Goal: Register for event/course

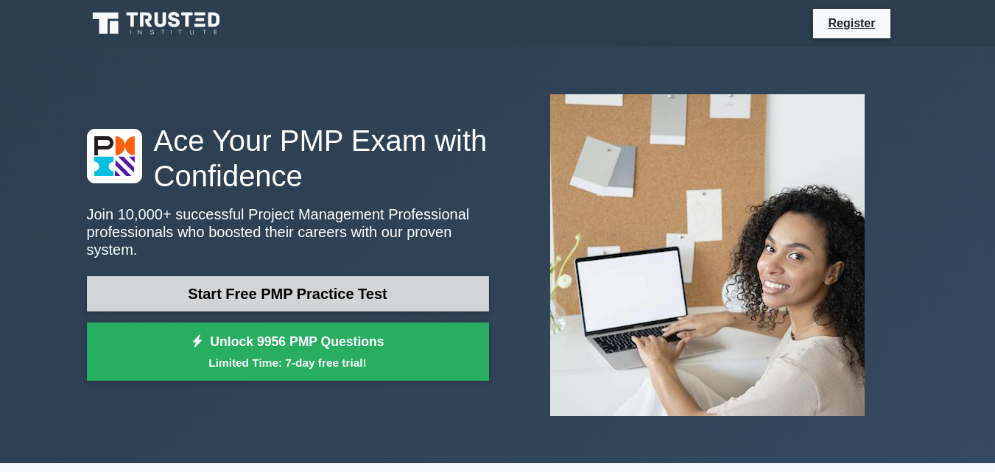
click at [186, 281] on link "Start Free PMP Practice Test" at bounding box center [288, 293] width 402 height 35
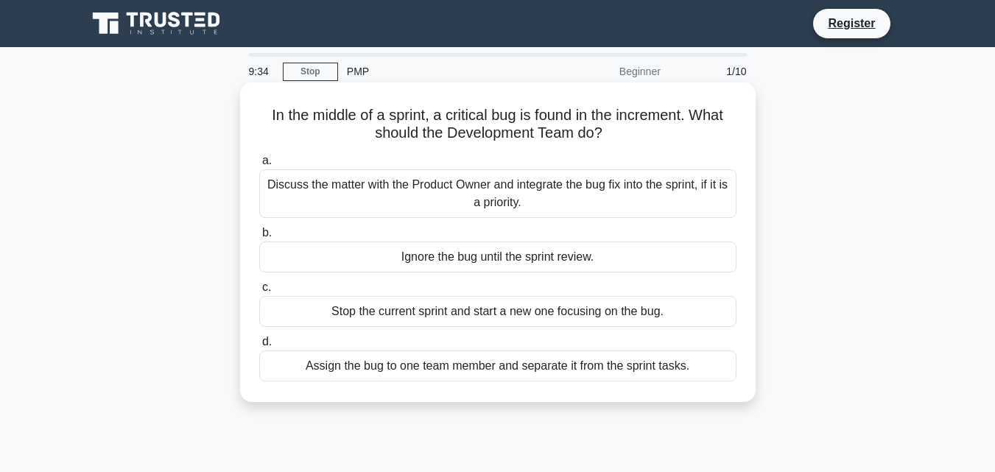
click at [420, 189] on div "Discuss the matter with the Product Owner and integrate the bug fix into the sp…" at bounding box center [497, 193] width 477 height 49
click at [259, 166] on input "a. Discuss the matter with the Product Owner and integrate the bug fix into the…" at bounding box center [259, 161] width 0 height 10
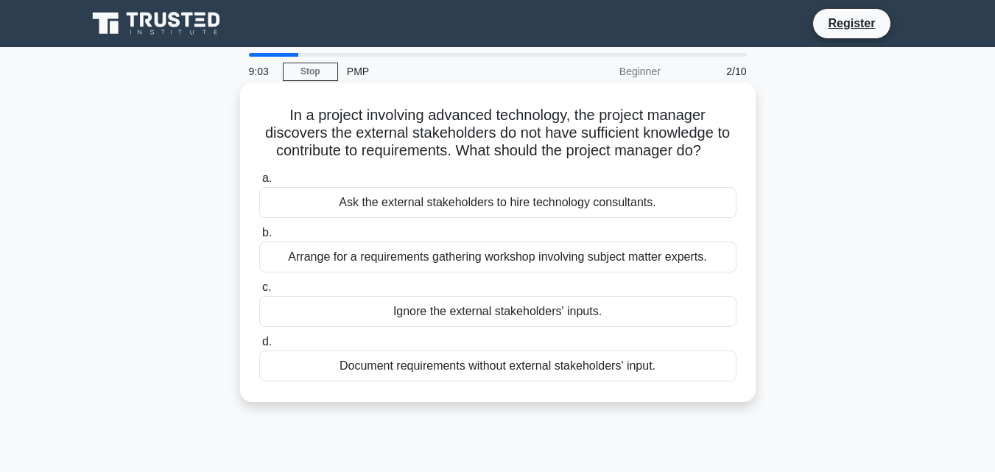
click at [398, 206] on div "Ask the external stakeholders to hire technology consultants." at bounding box center [497, 202] width 477 height 31
click at [259, 183] on input "a. Ask the external stakeholders to hire technology consultants." at bounding box center [259, 179] width 0 height 10
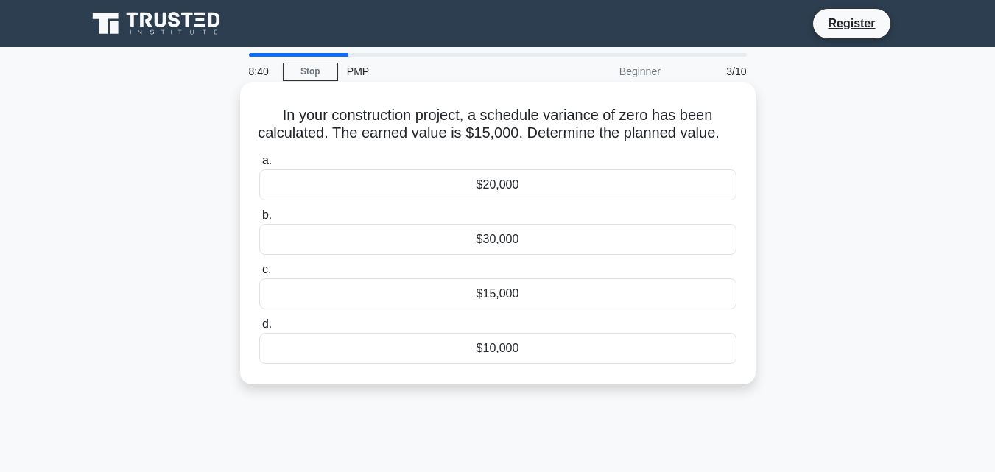
drag, startPoint x: 499, startPoint y: 364, endPoint x: 492, endPoint y: 271, distance: 93.7
click at [492, 271] on div "a. $20,000 b. $30,000 c." at bounding box center [497, 258] width 495 height 218
click at [430, 255] on div "$30,000" at bounding box center [497, 239] width 477 height 31
click at [259, 220] on input "b. $30,000" at bounding box center [259, 216] width 0 height 10
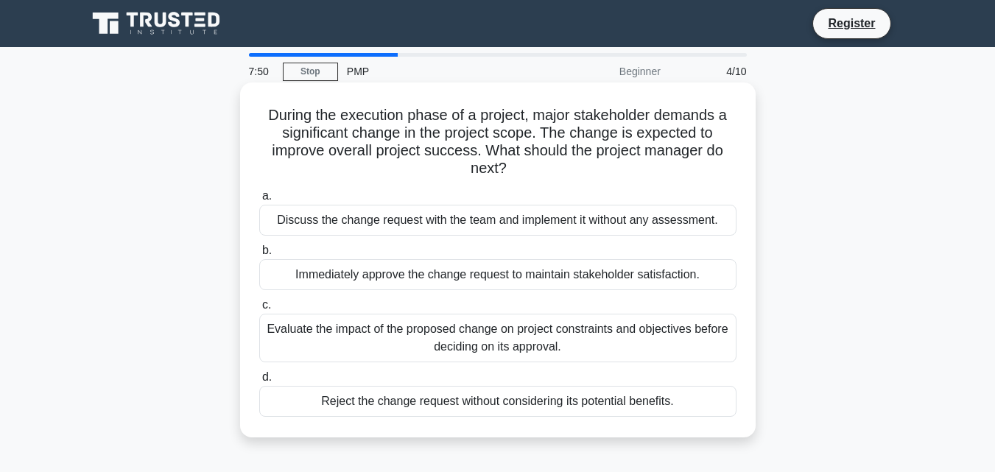
click at [297, 333] on div "Evaluate the impact of the proposed change on project constraints and objective…" at bounding box center [497, 338] width 477 height 49
click at [275, 319] on div "Evaluate the impact of the proposed change on project constraints and objective…" at bounding box center [497, 338] width 477 height 49
click at [259, 310] on input "c. Evaluate the impact of the proposed change on project constraints and object…" at bounding box center [259, 305] width 0 height 10
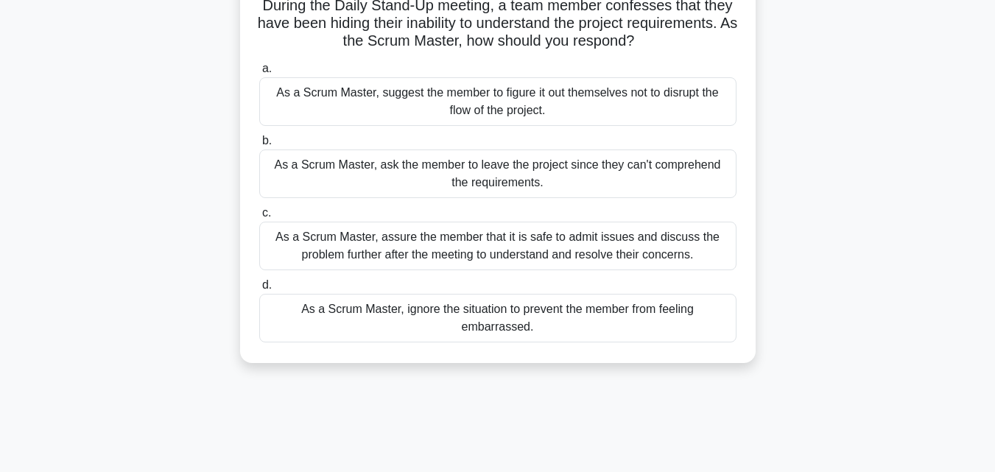
scroll to position [74, 0]
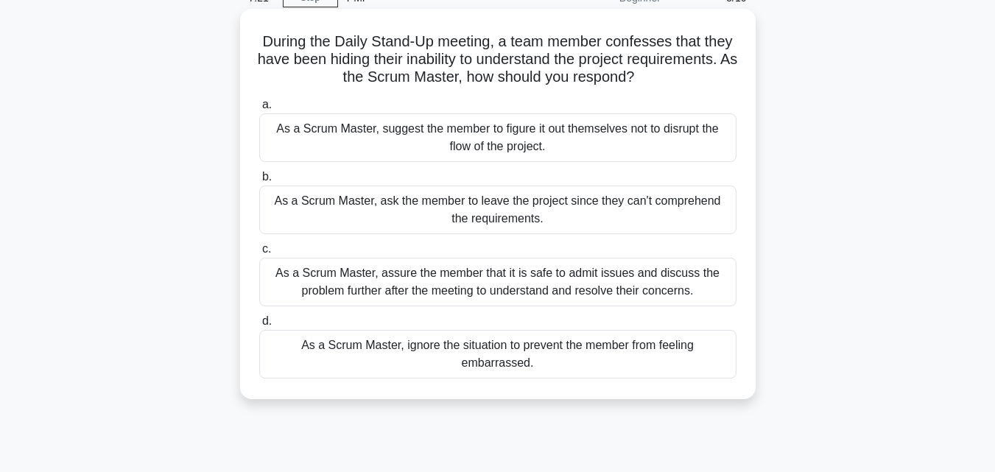
click at [377, 281] on div "As a Scrum Master, assure the member that it is safe to admit issues and discus…" at bounding box center [497, 282] width 477 height 49
click at [259, 254] on input "c. As a Scrum Master, assure the member that it is safe to admit issues and dis…" at bounding box center [259, 249] width 0 height 10
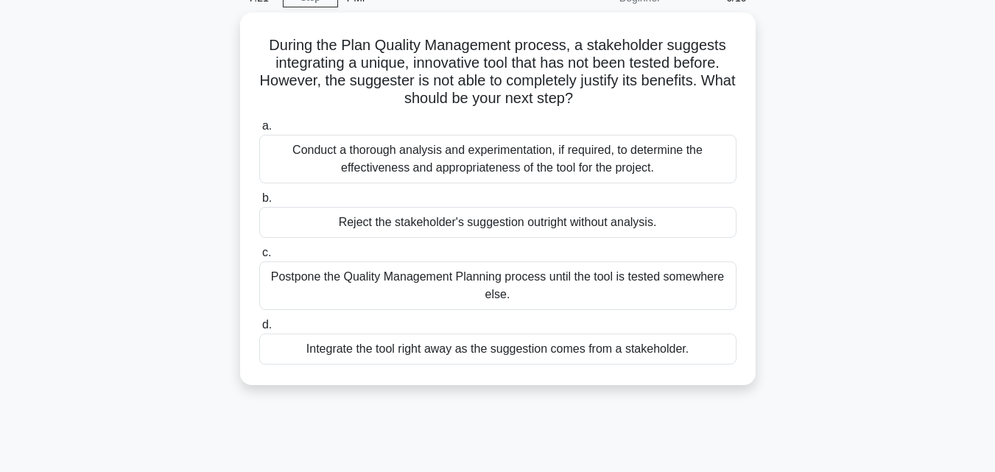
scroll to position [0, 0]
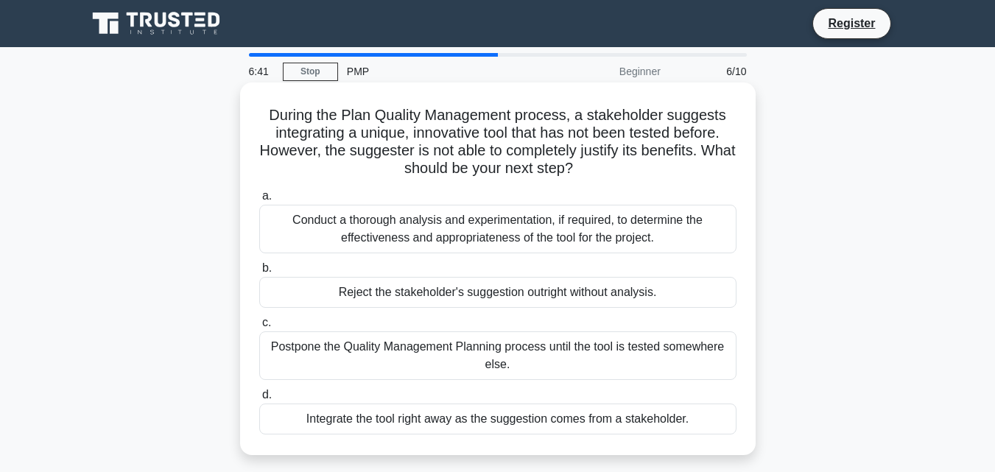
click at [364, 219] on div "Conduct a thorough analysis and experimentation, if required, to determine the …" at bounding box center [497, 229] width 477 height 49
click at [259, 201] on input "a. Conduct a thorough analysis and experimentation, if required, to determine t…" at bounding box center [259, 196] width 0 height 10
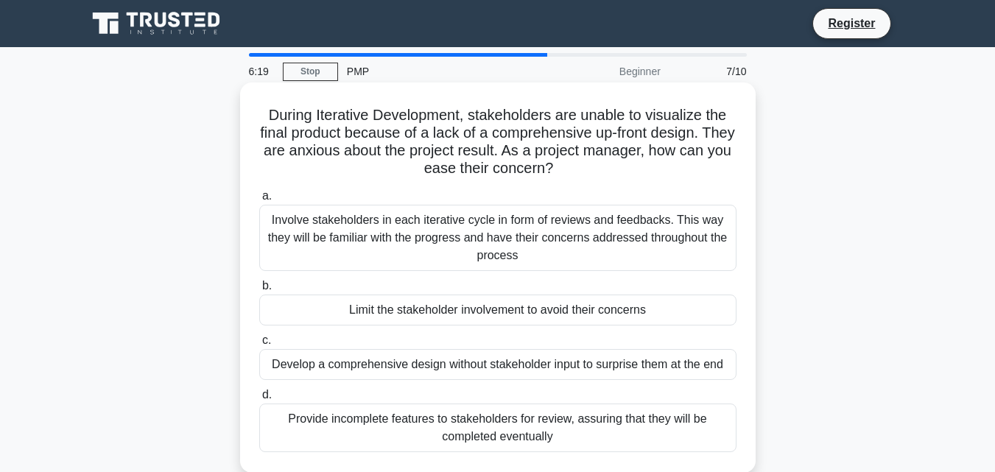
click at [317, 231] on div "Involve stakeholders in each iterative cycle in form of reviews and feedbacks. …" at bounding box center [497, 238] width 477 height 66
click at [259, 201] on input "a. Involve stakeholders in each iterative cycle in form of reviews and feedback…" at bounding box center [259, 196] width 0 height 10
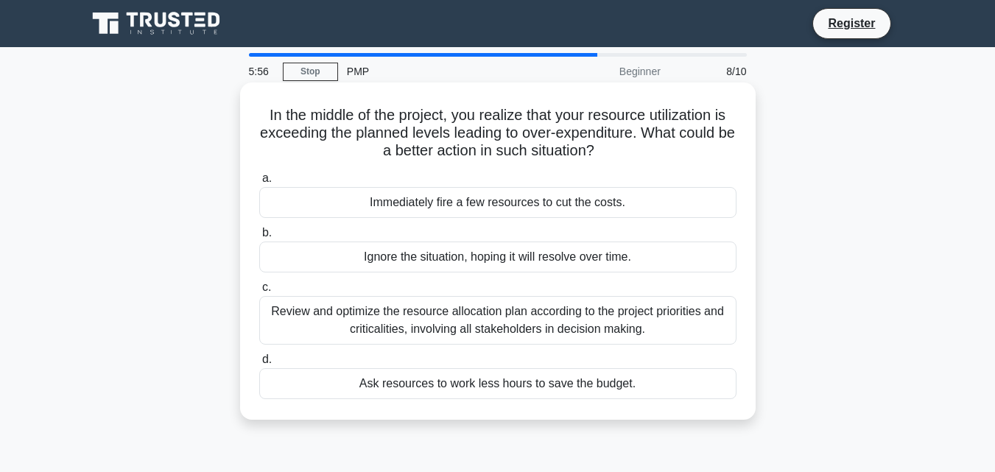
click at [341, 313] on div "Review and optimize the resource allocation plan according to the project prior…" at bounding box center [497, 320] width 477 height 49
click at [259, 292] on input "c. Review and optimize the resource allocation plan according to the project pr…" at bounding box center [259, 288] width 0 height 10
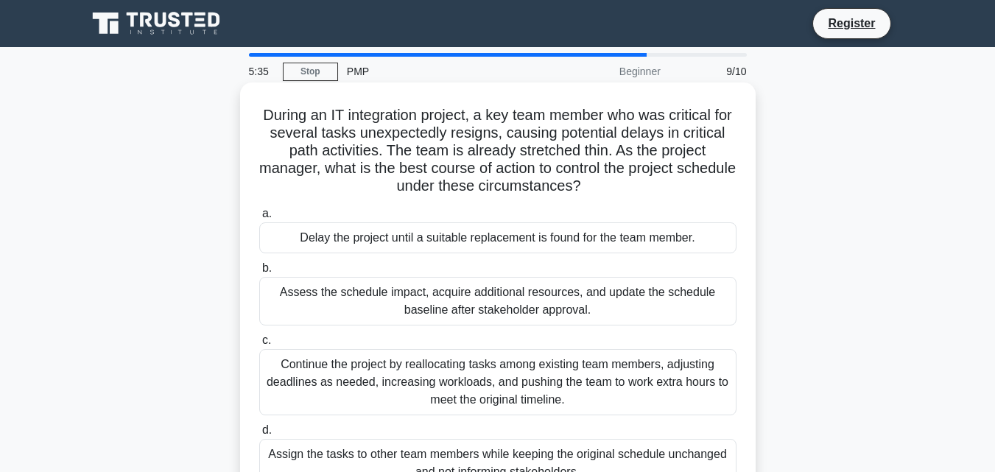
scroll to position [74, 0]
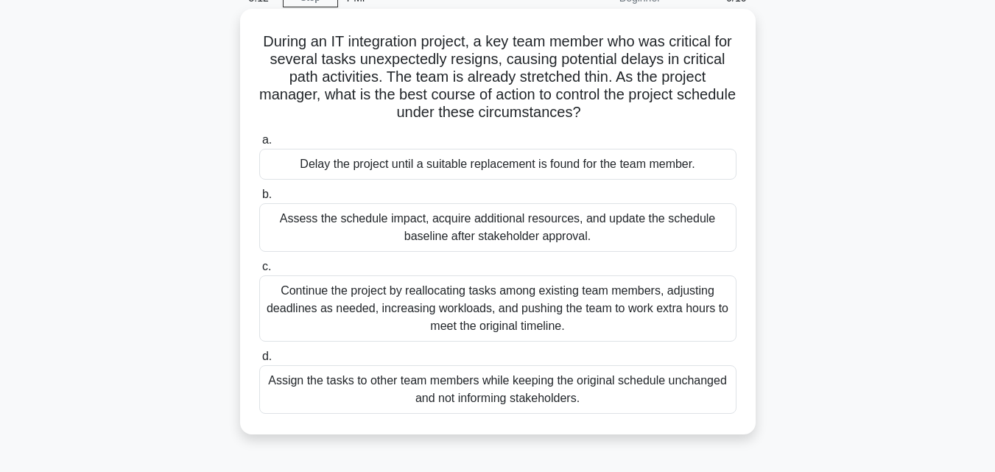
click at [351, 227] on div "Assess the schedule impact, acquire additional resources, and update the schedu…" at bounding box center [497, 227] width 477 height 49
click at [259, 199] on input "b. Assess the schedule impact, acquire additional resources, and update the sch…" at bounding box center [259, 195] width 0 height 10
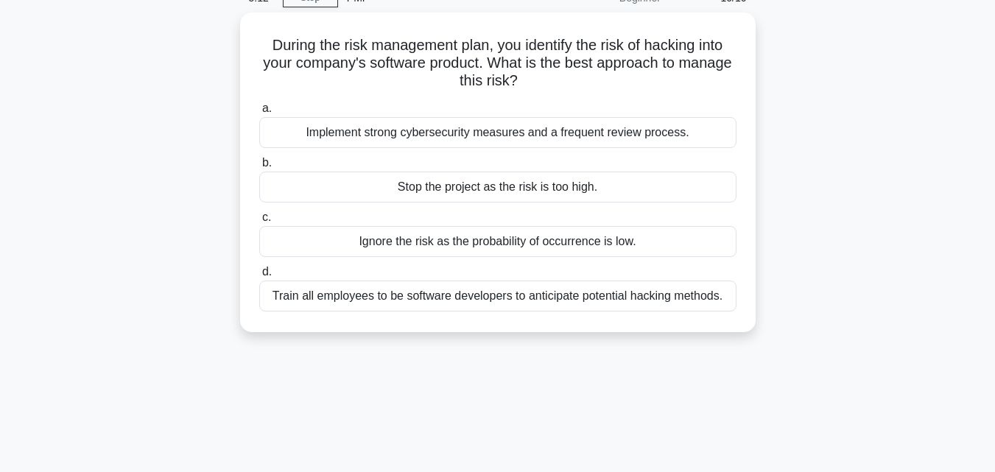
scroll to position [0, 0]
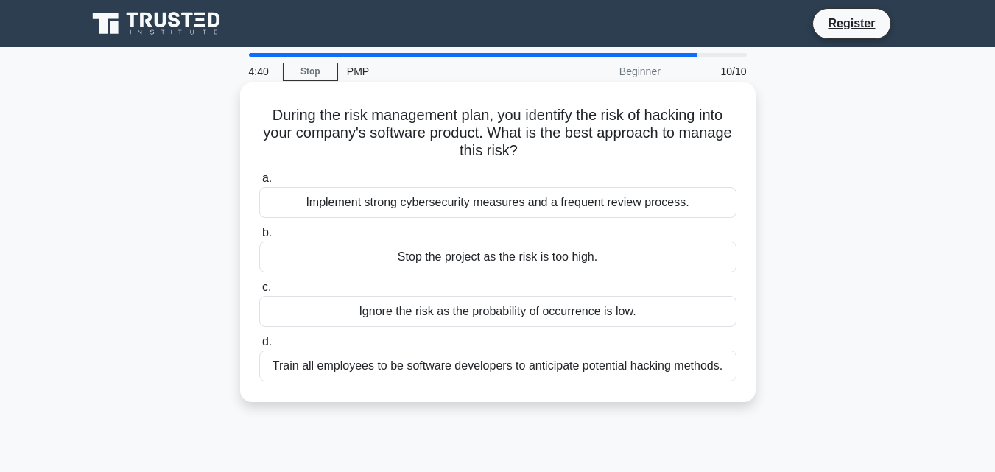
click at [323, 205] on div "Implement strong cybersecurity measures and a frequent review process." at bounding box center [497, 202] width 477 height 31
click at [259, 183] on input "a. Implement strong cybersecurity measures and a frequent review process." at bounding box center [259, 179] width 0 height 10
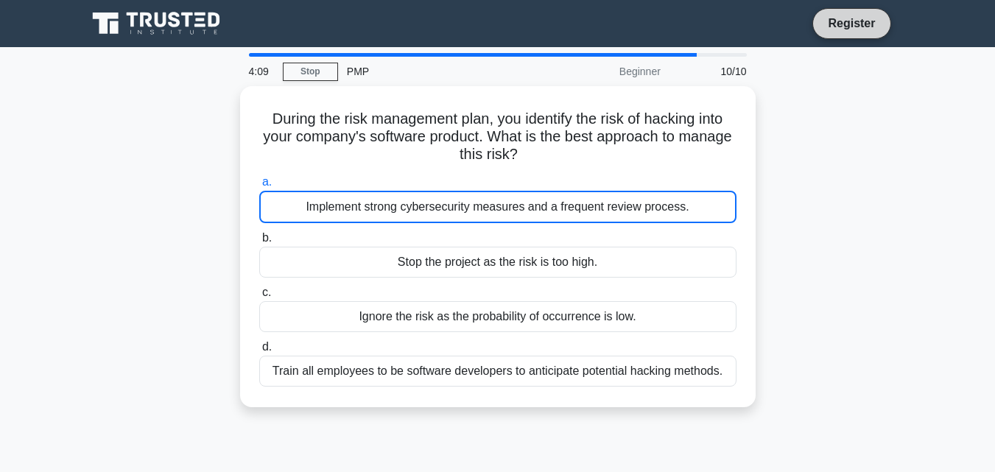
click at [844, 14] on link "Register" at bounding box center [851, 23] width 65 height 18
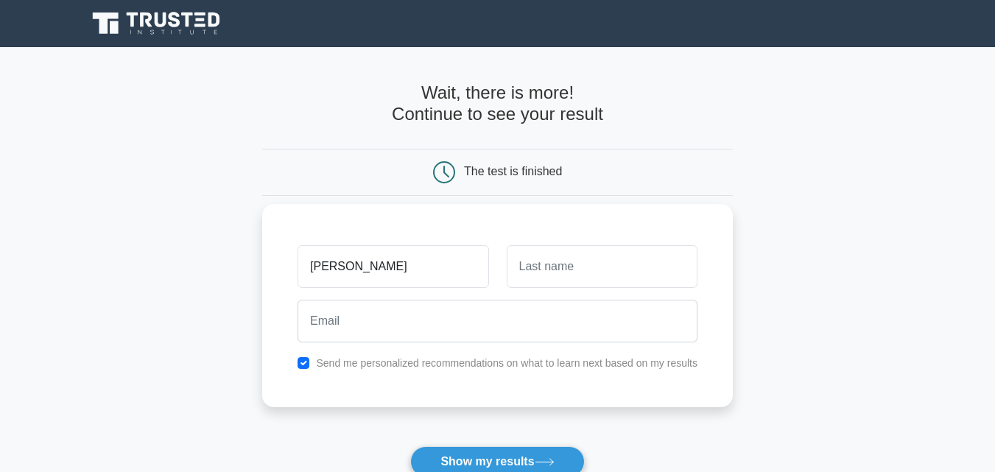
type input "[PERSON_NAME]"
click at [537, 286] on input "text" at bounding box center [601, 266] width 191 height 43
type input "WAMBUA"
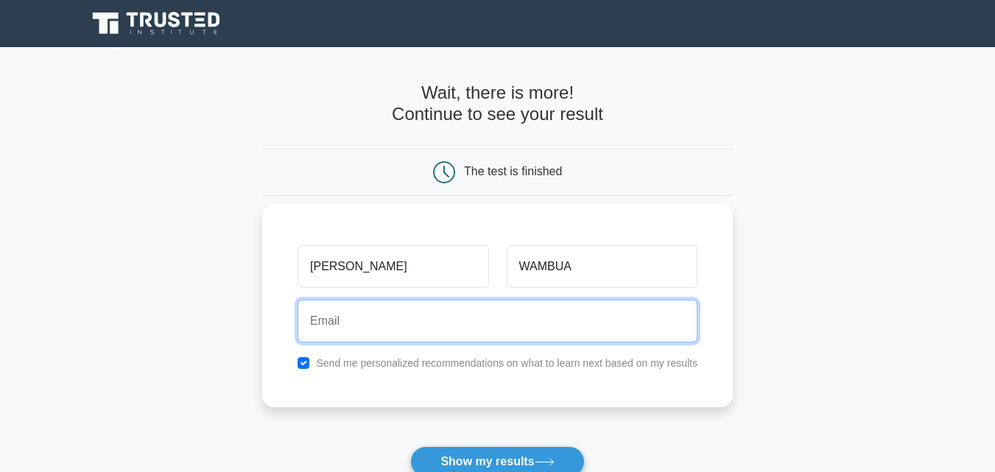
click at [486, 336] on input "email" at bounding box center [497, 321] width 400 height 43
type input "wambuasarah93@gmail.com"
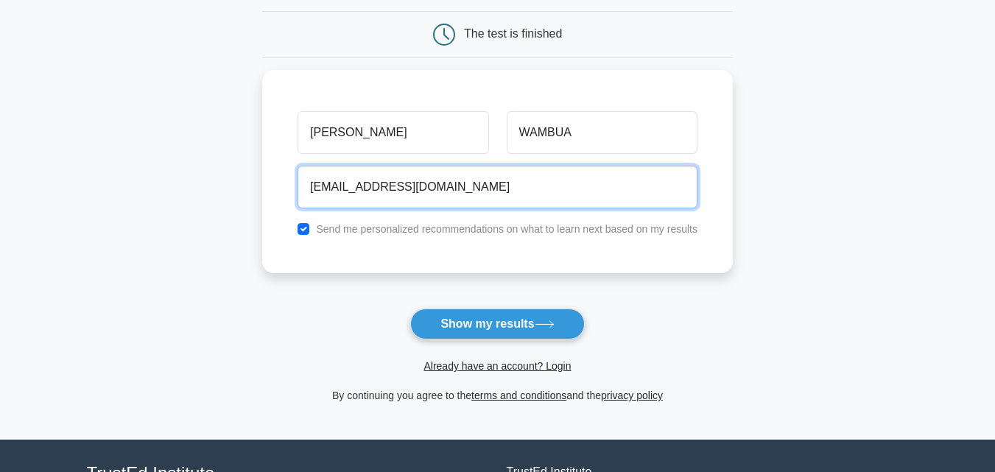
scroll to position [147, 0]
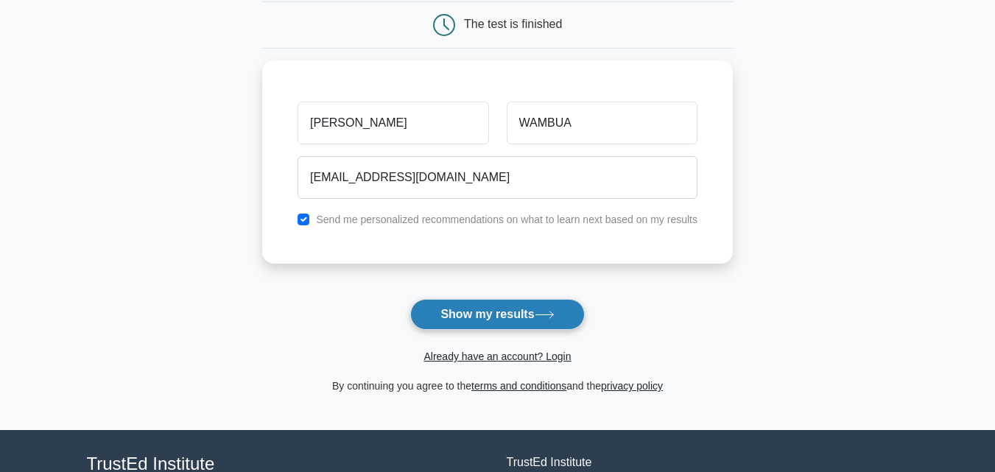
click at [459, 308] on button "Show my results" at bounding box center [497, 314] width 174 height 31
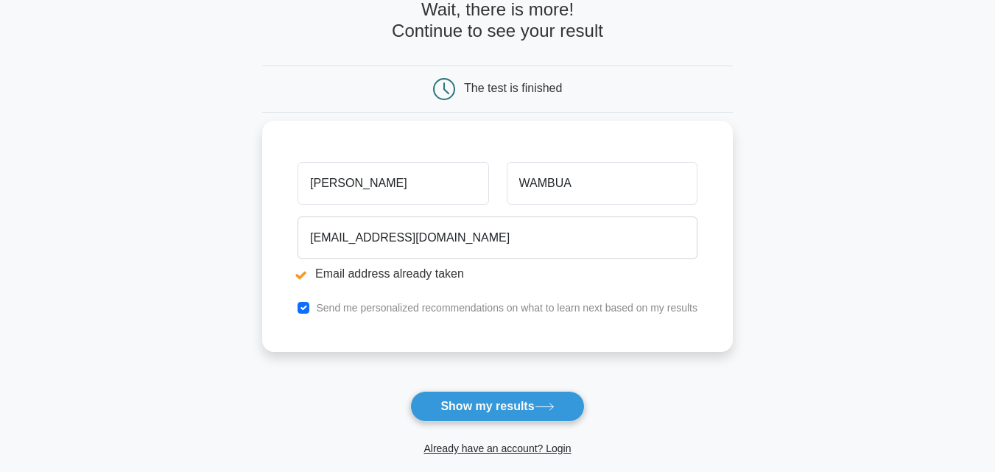
scroll to position [221, 0]
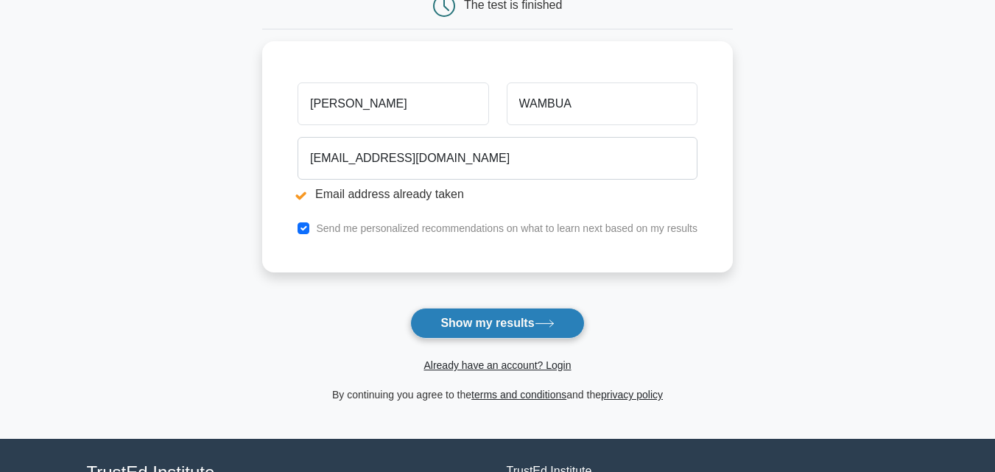
click at [439, 322] on button "Show my results" at bounding box center [497, 323] width 174 height 31
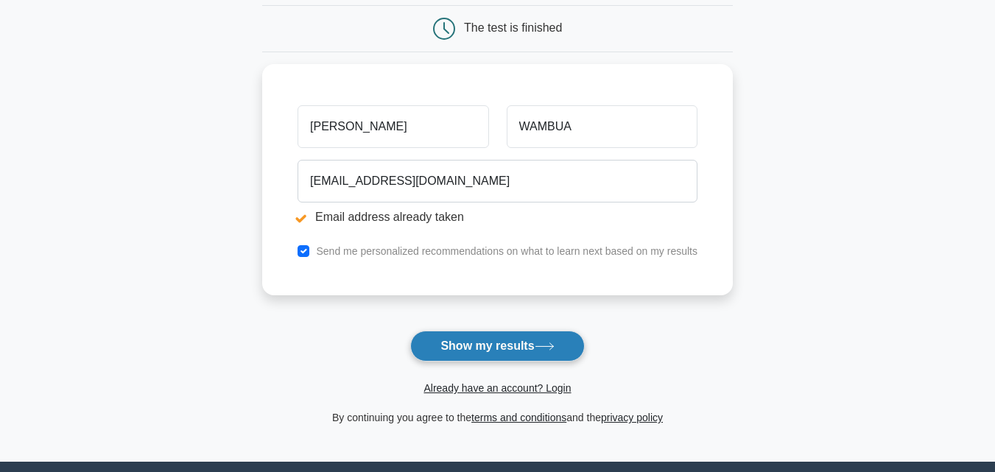
scroll to position [204, 0]
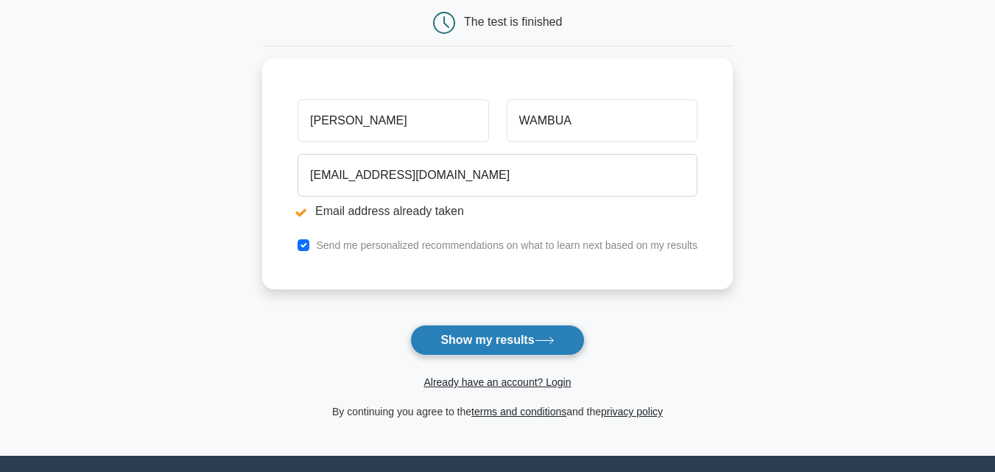
click at [439, 344] on button "Show my results" at bounding box center [497, 340] width 174 height 31
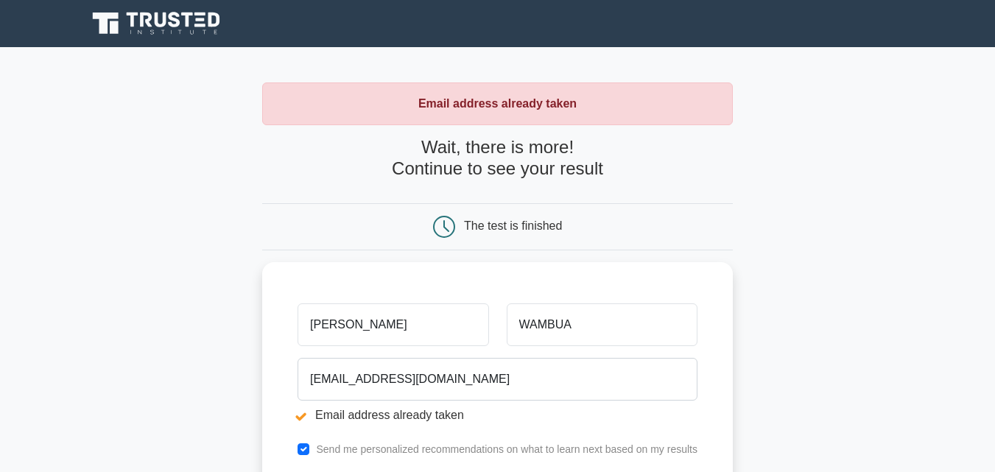
click at [412, 115] on div "Email address already taken" at bounding box center [497, 103] width 470 height 43
click at [451, 219] on icon at bounding box center [444, 227] width 22 height 22
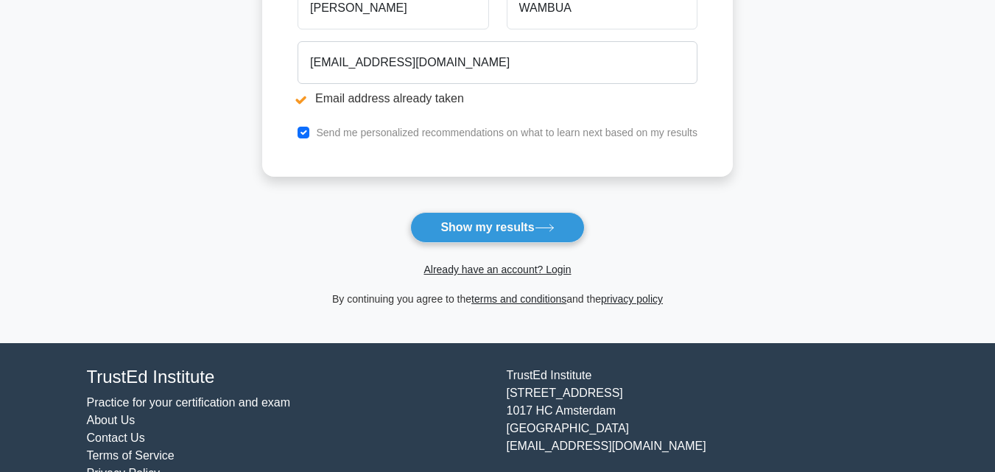
scroll to position [351, 0]
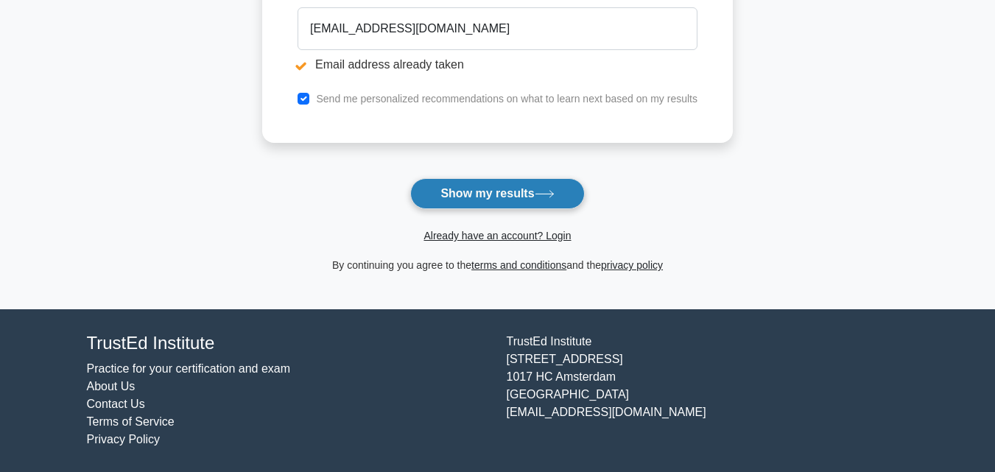
click at [467, 202] on button "Show my results" at bounding box center [497, 193] width 174 height 31
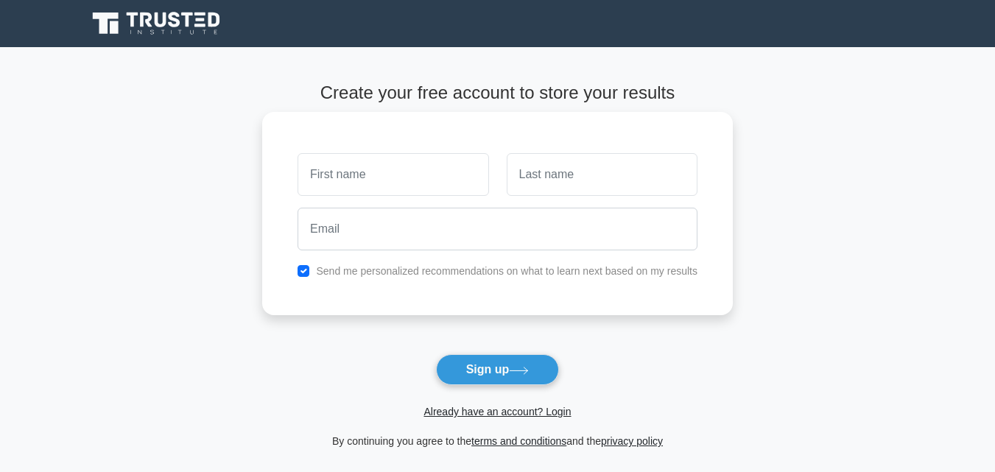
click at [370, 181] on input "text" at bounding box center [392, 174] width 191 height 43
type input "[PERSON_NAME]"
click at [519, 171] on input "text" at bounding box center [601, 174] width 191 height 43
type input "WAMBUA"
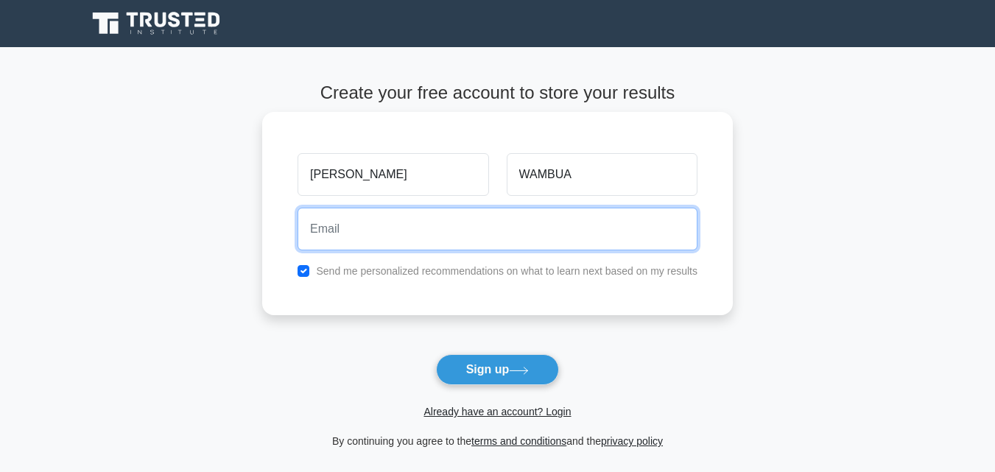
click at [395, 239] on input "email" at bounding box center [497, 229] width 400 height 43
type input "[EMAIL_ADDRESS][DOMAIN_NAME]"
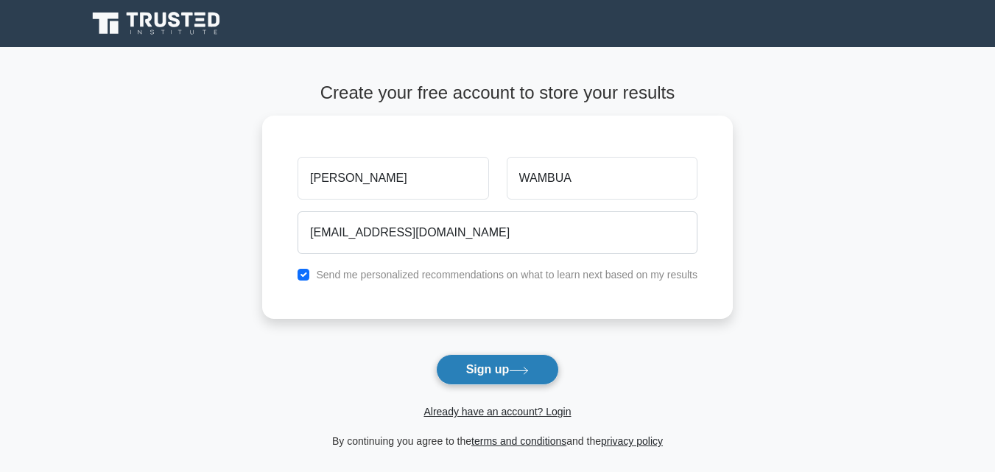
click at [472, 377] on button "Sign up" at bounding box center [498, 369] width 124 height 31
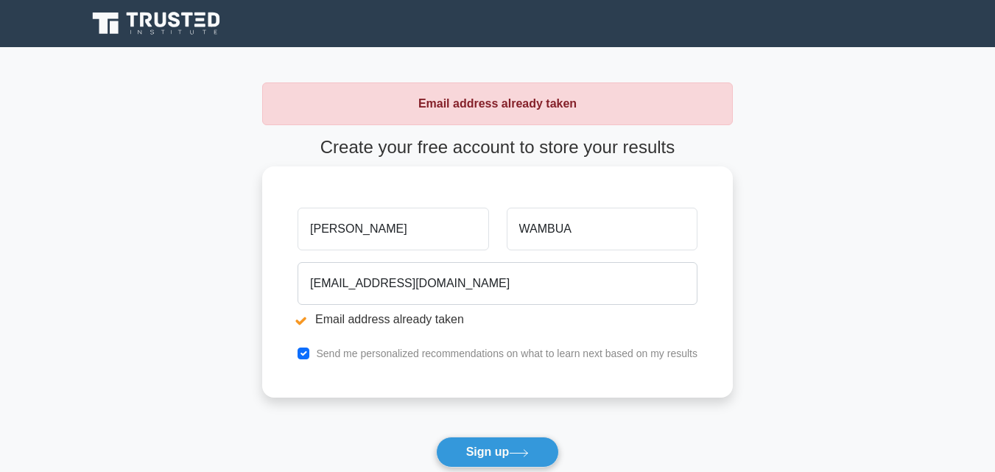
scroll to position [221, 0]
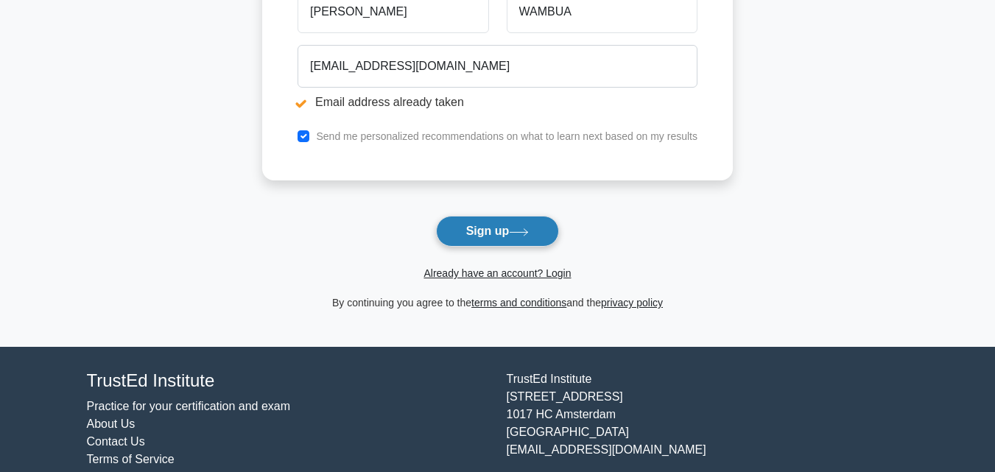
click at [499, 225] on button "Sign up" at bounding box center [498, 231] width 124 height 31
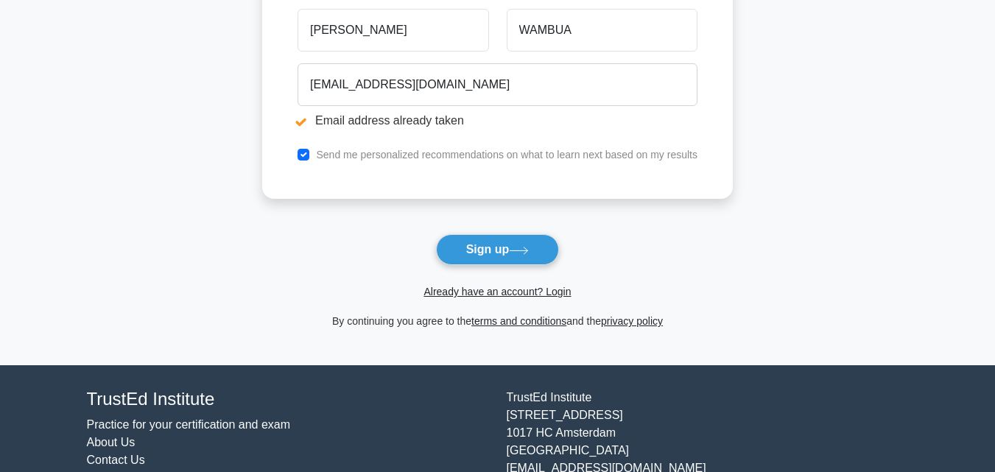
scroll to position [259, 0]
